Goal: Transaction & Acquisition: Purchase product/service

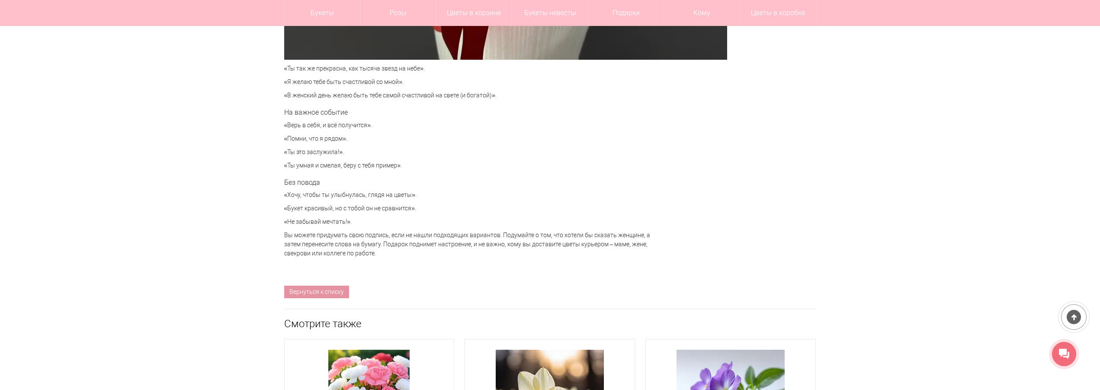
scroll to position [3662, 0]
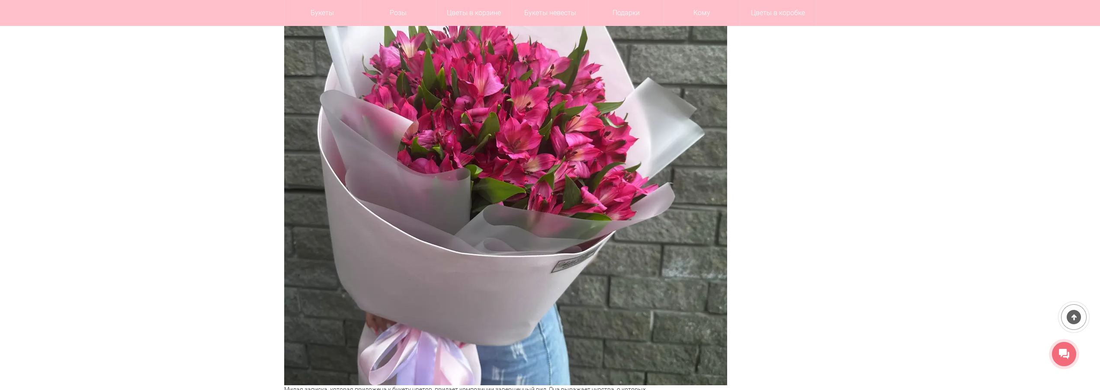
scroll to position [0, 0]
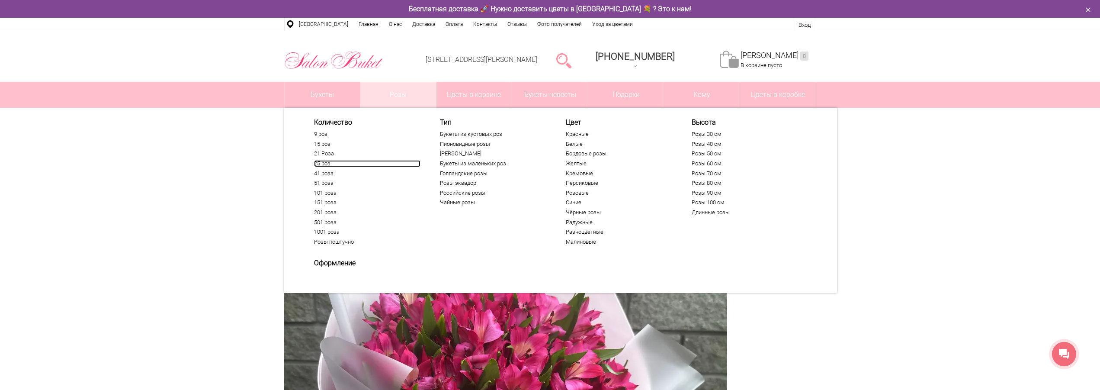
click at [321, 164] on link "25 роз" at bounding box center [367, 163] width 106 height 7
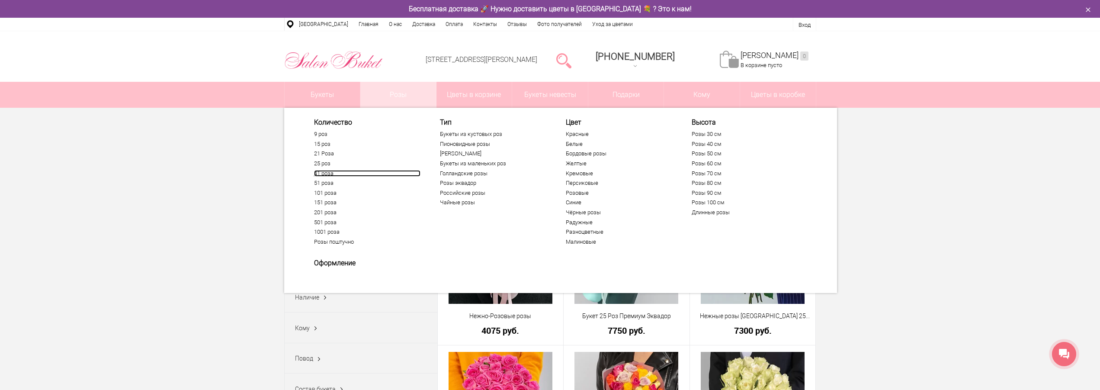
click at [327, 172] on link "41 роза" at bounding box center [367, 173] width 106 height 7
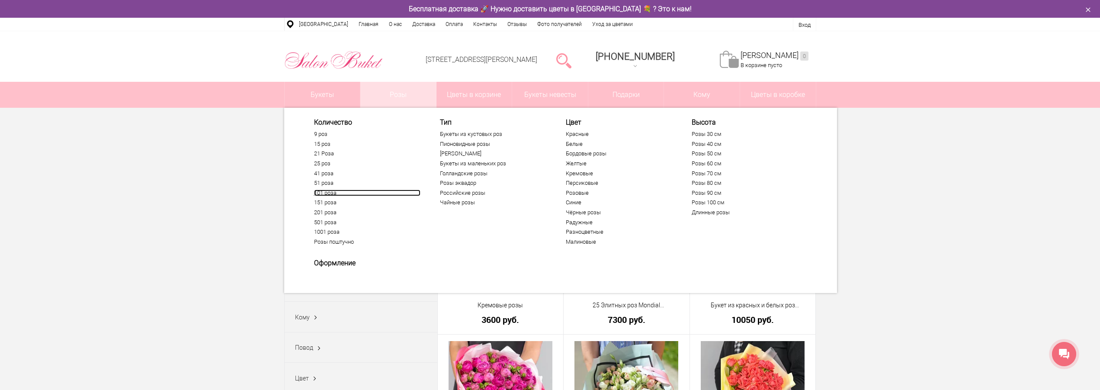
click at [329, 190] on link "101 роза" at bounding box center [367, 192] width 106 height 7
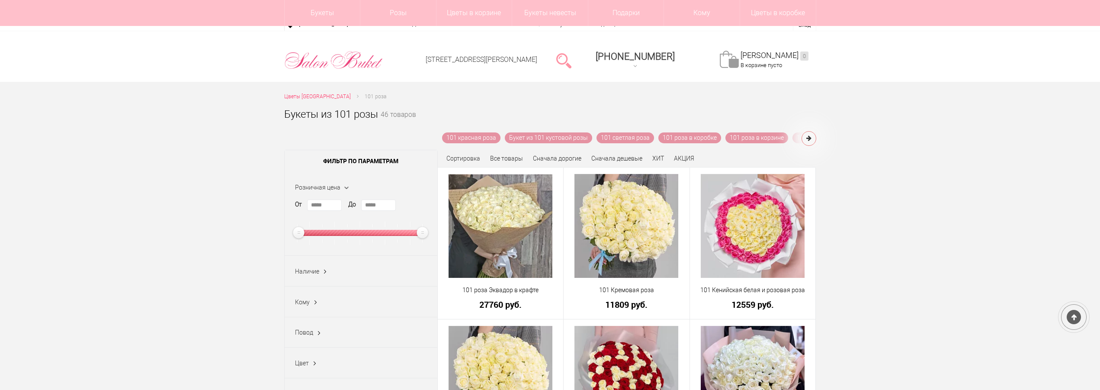
scroll to position [88, 0]
